Goal: Task Accomplishment & Management: Complete application form

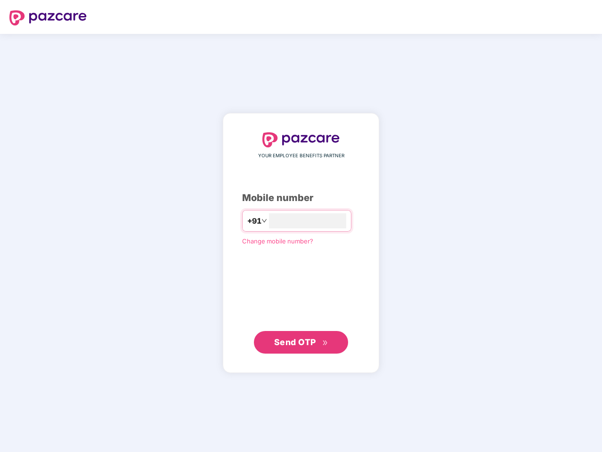
click at [301, 226] on input "number" at bounding box center [307, 220] width 77 height 15
click at [48, 18] on img at bounding box center [47, 17] width 77 height 15
click at [247, 221] on span "+91" at bounding box center [254, 221] width 14 height 12
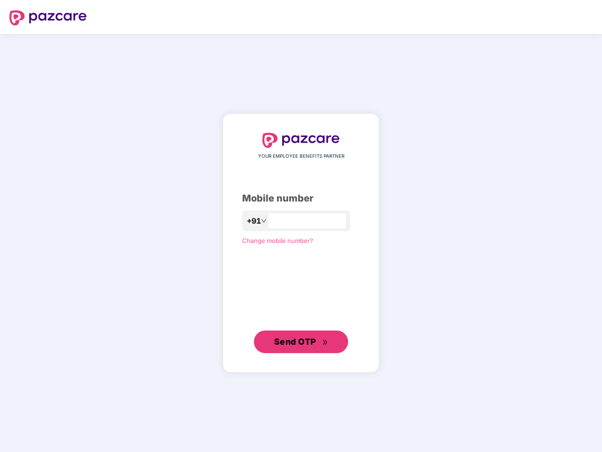
click at [301, 343] on span "Send OTP" at bounding box center [295, 342] width 42 height 10
